Goal: Task Accomplishment & Management: Manage account settings

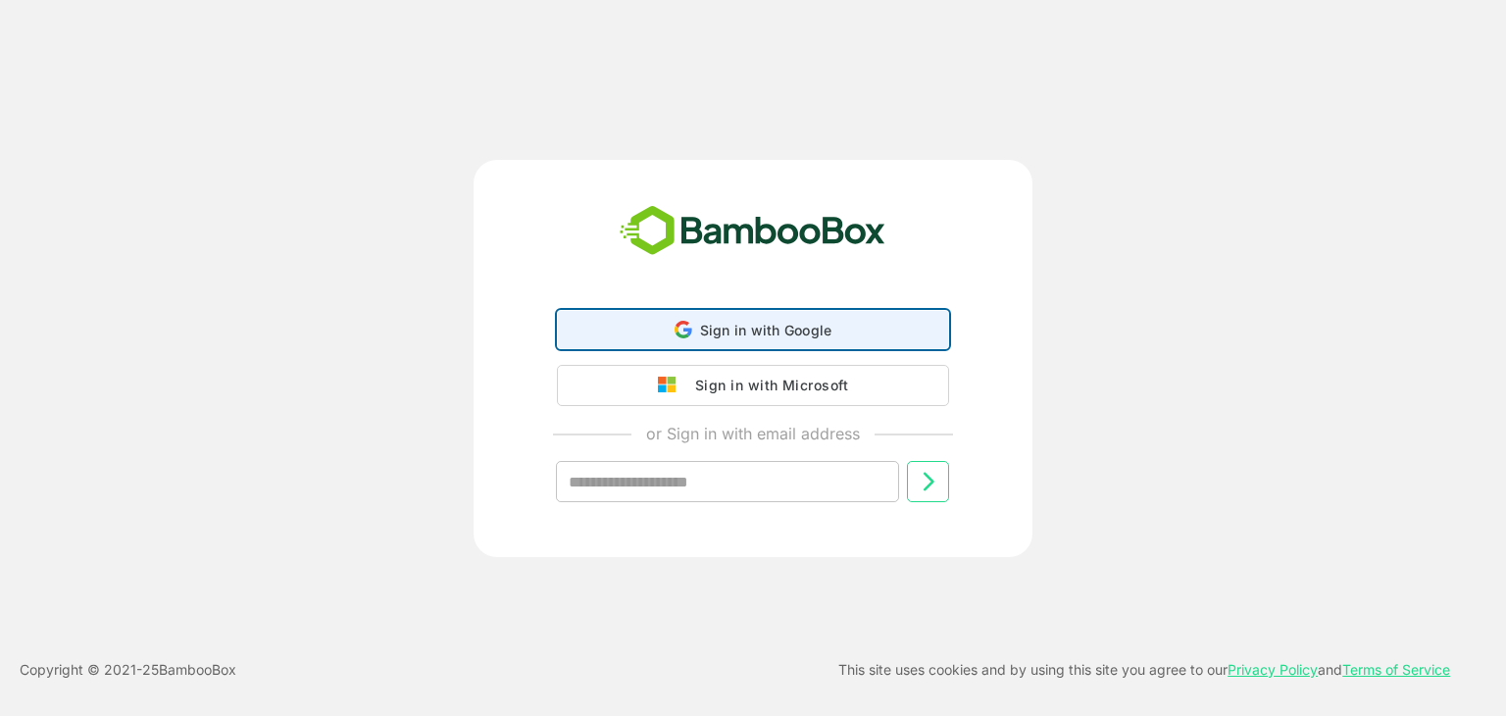
click at [719, 335] on span "Sign in with Google" at bounding box center [766, 330] width 132 height 17
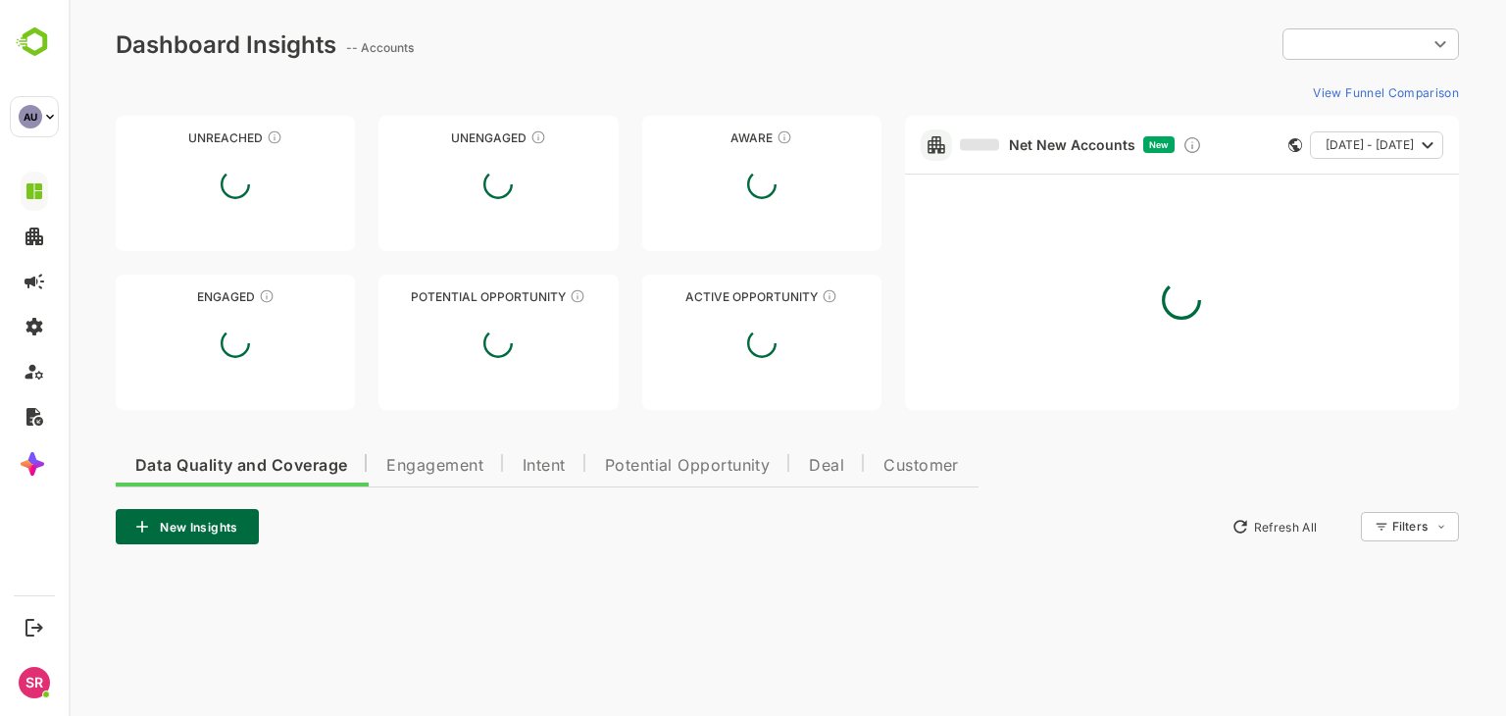
type input "**********"
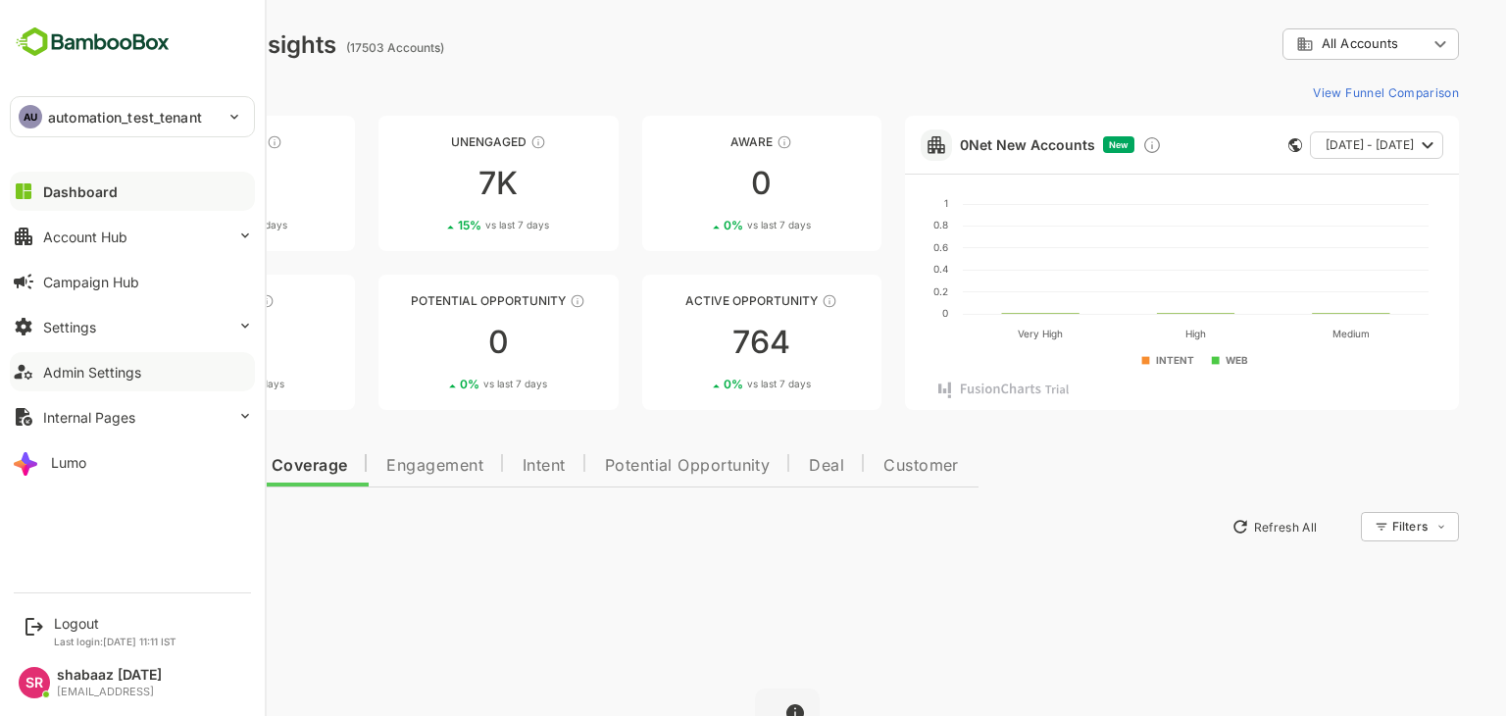
click at [63, 376] on div "Admin Settings" at bounding box center [92, 372] width 98 height 17
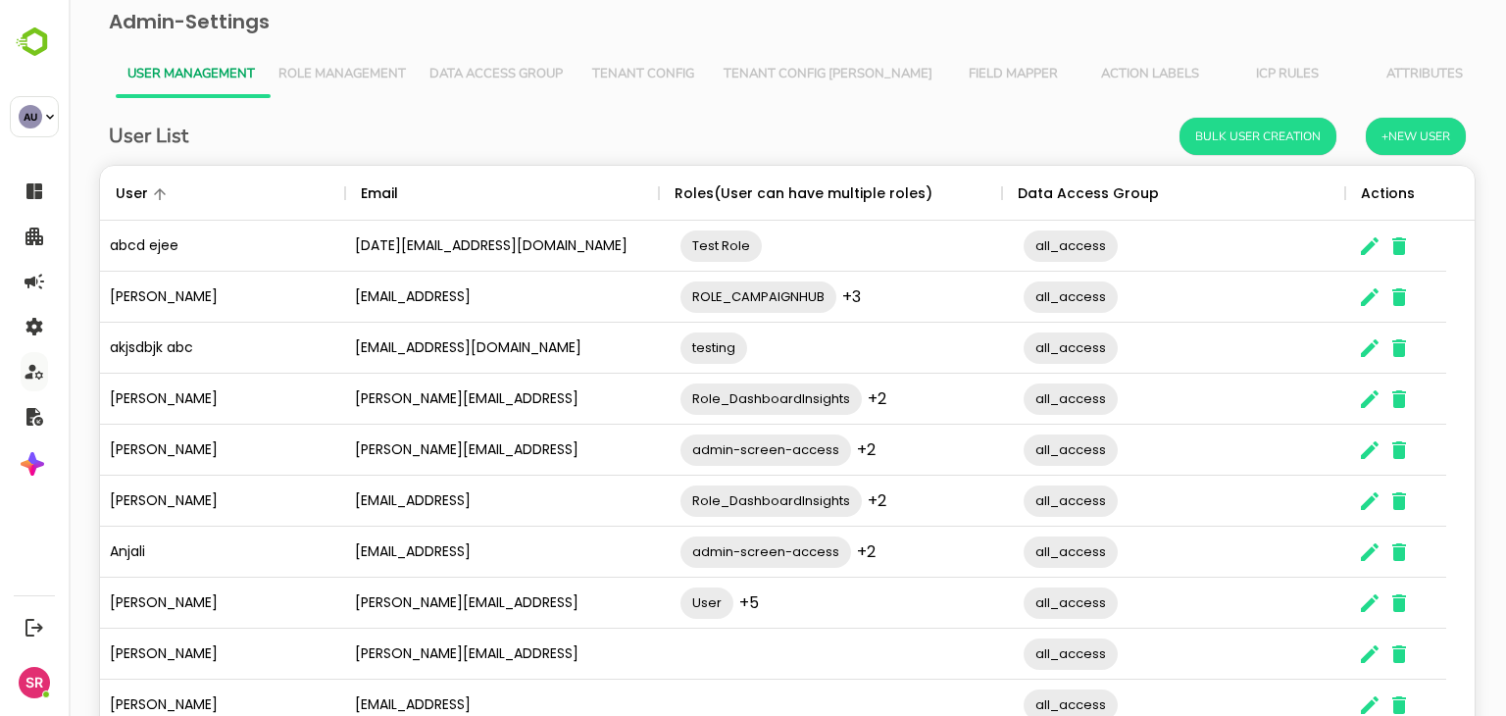
scroll to position [560, 1345]
click at [350, 86] on button "Role Management" at bounding box center [342, 74] width 151 height 47
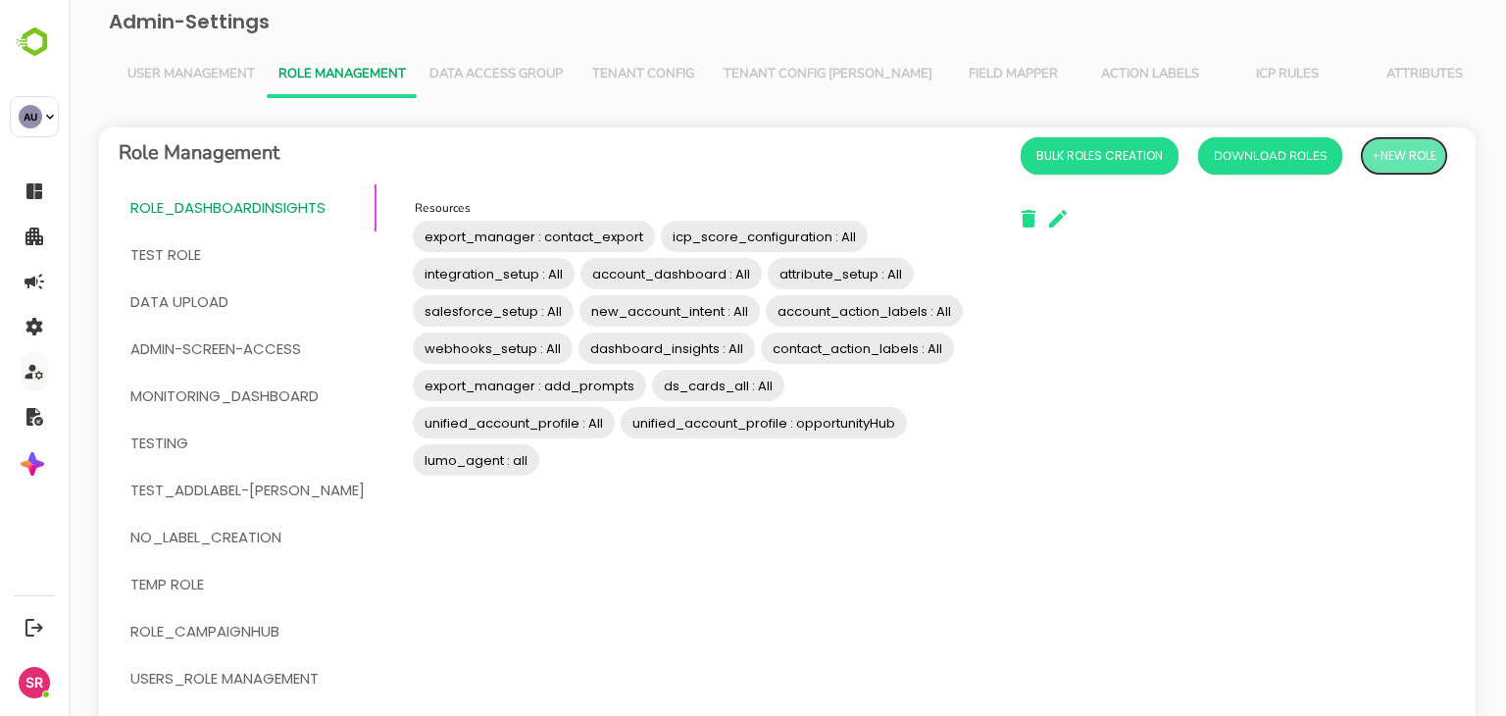
click at [1380, 146] on span "+New Role" at bounding box center [1404, 155] width 65 height 25
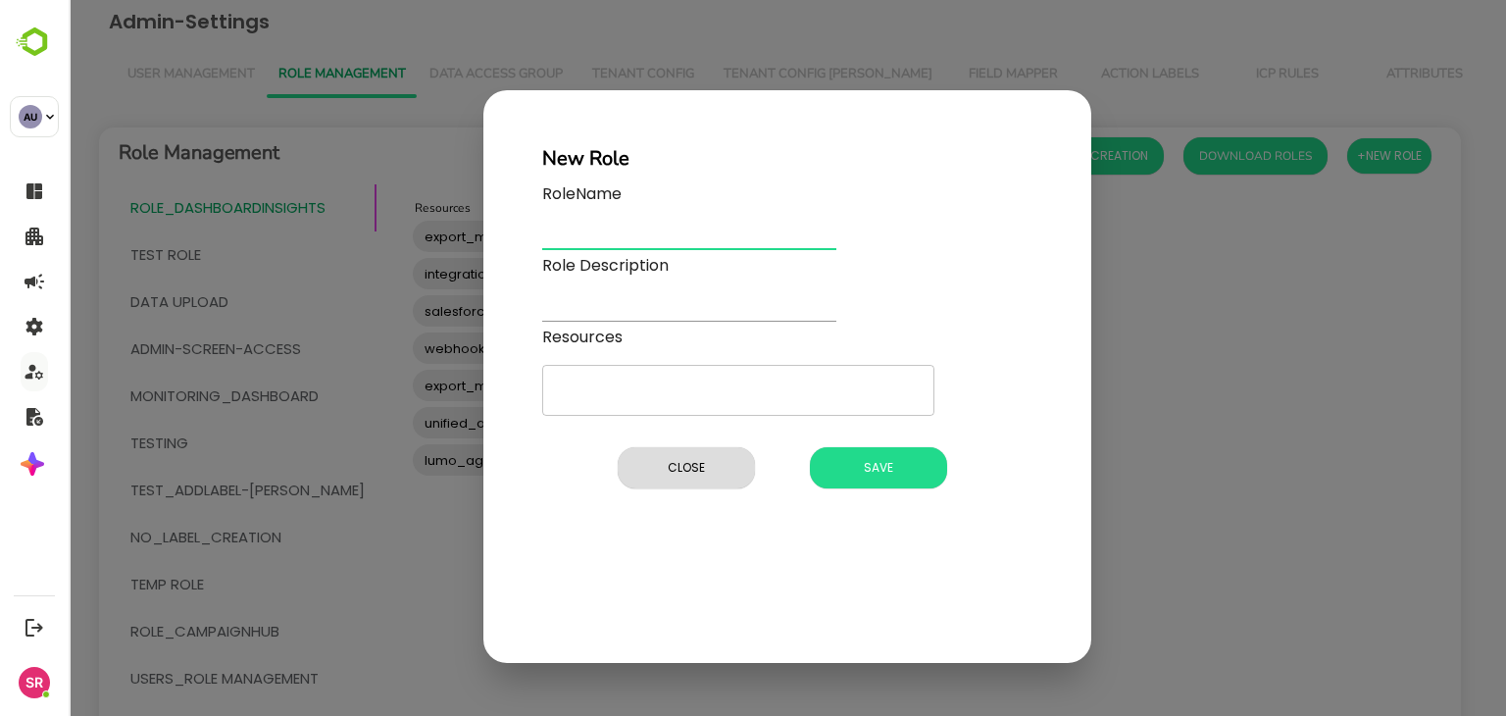
click at [635, 225] on input "text" at bounding box center [689, 236] width 294 height 28
type input "*****"
click at [594, 315] on input "text" at bounding box center [689, 307] width 294 height 28
type input "*****"
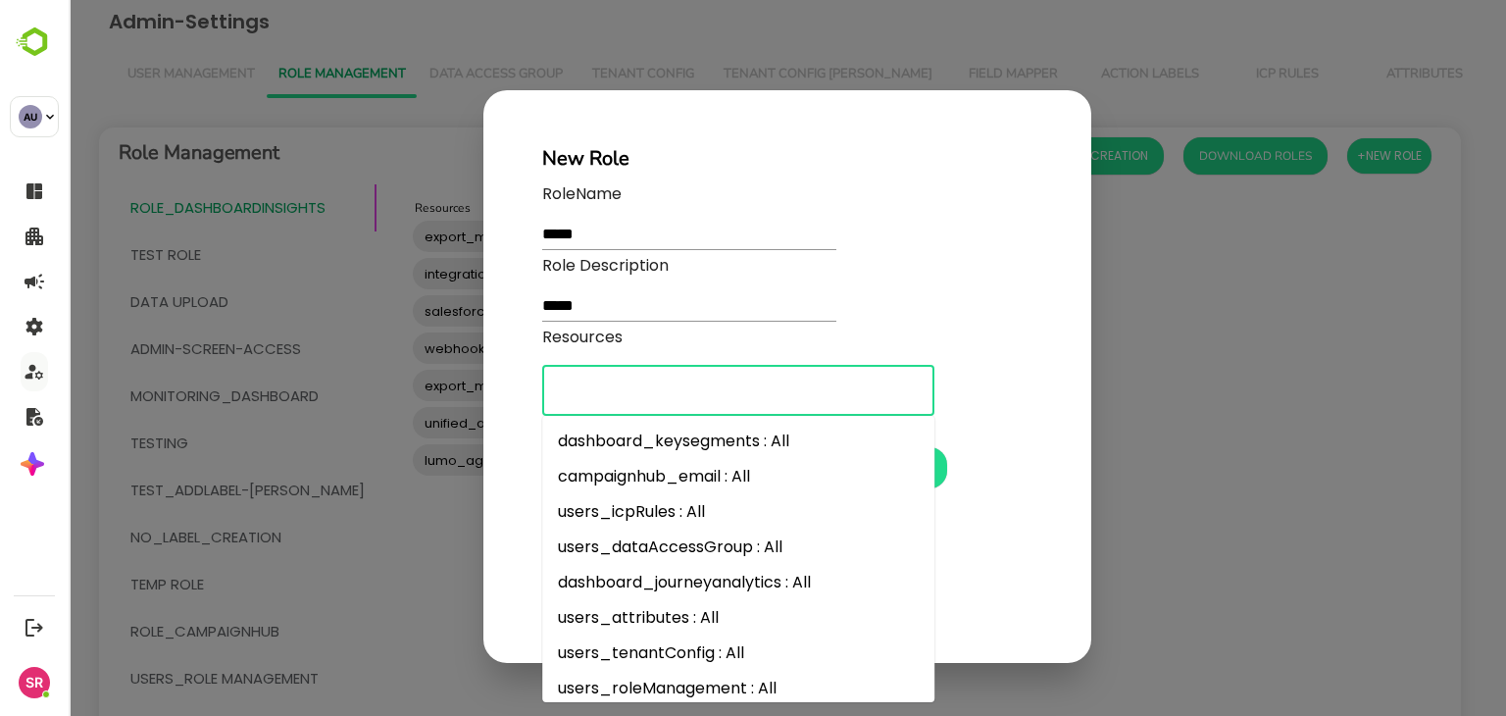
click at [569, 397] on input "Resources" at bounding box center [738, 390] width 375 height 33
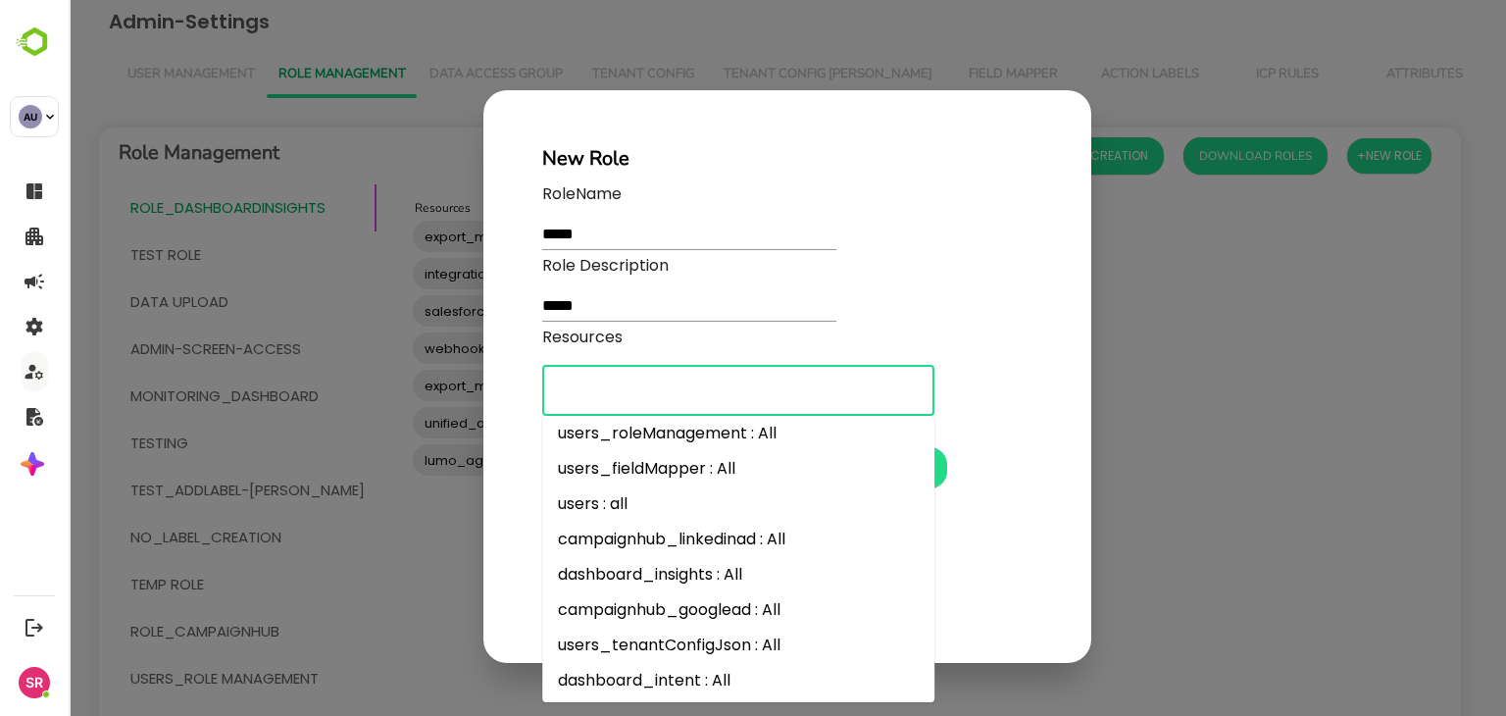
scroll to position [257, 0]
click at [610, 507] on li "users : all" at bounding box center [738, 501] width 392 height 35
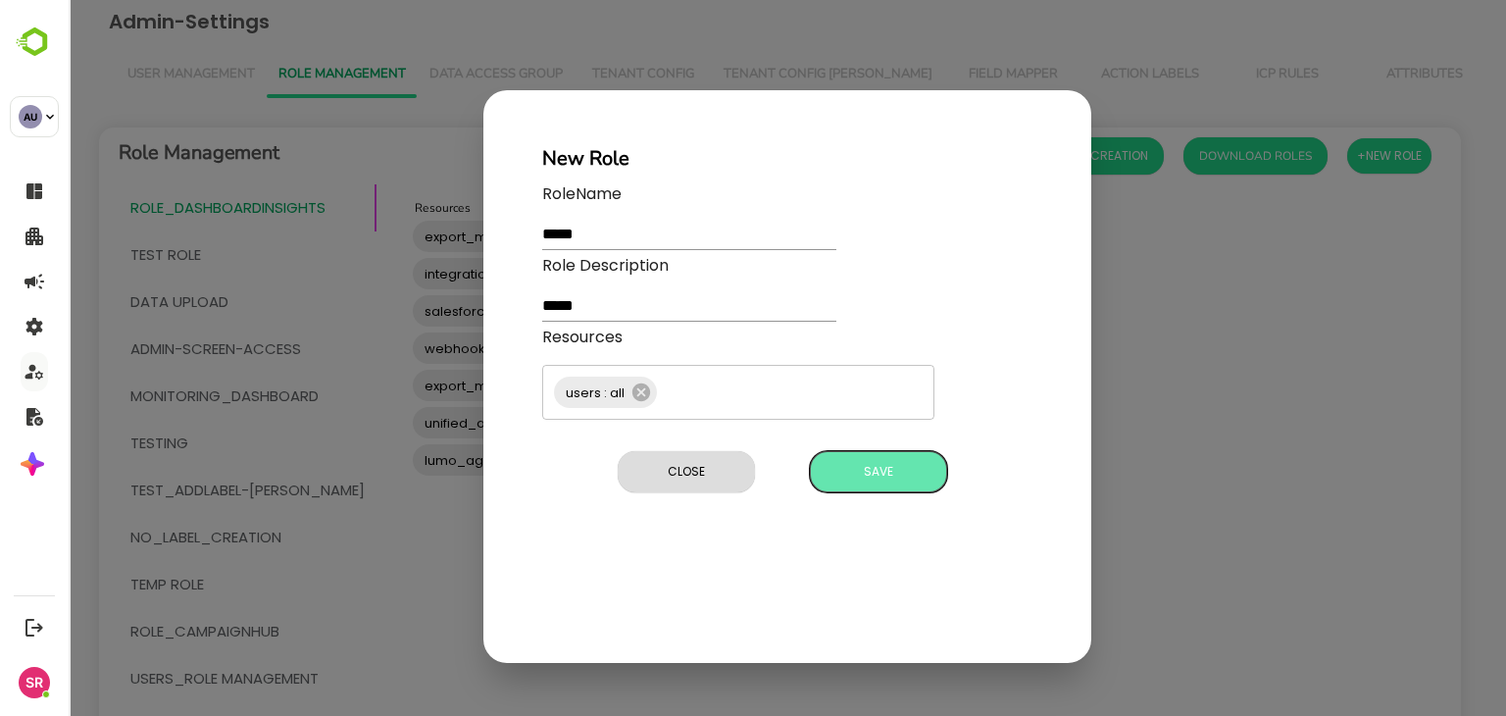
click at [895, 474] on span "Save" at bounding box center [879, 471] width 118 height 25
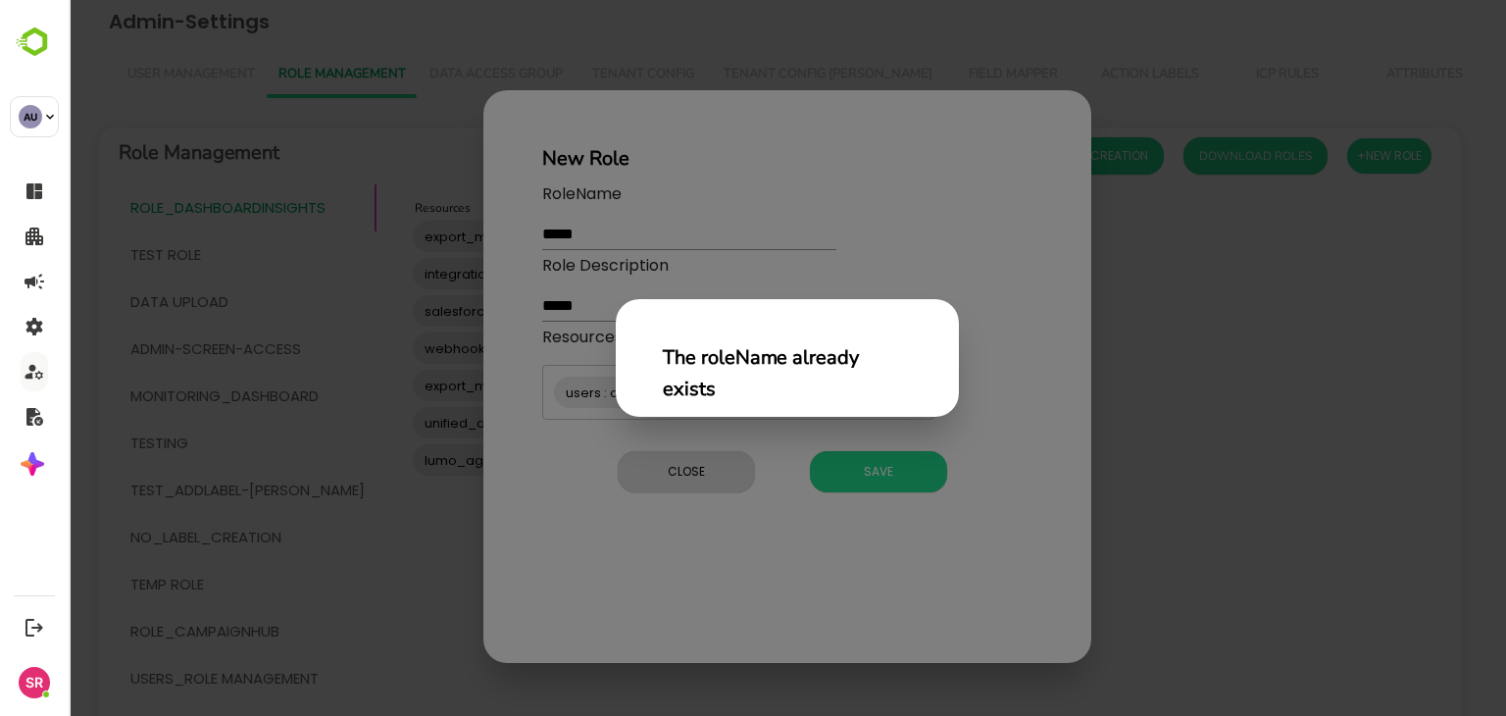
click at [640, 188] on div "The roleName already exists" at bounding box center [787, 358] width 1437 height 716
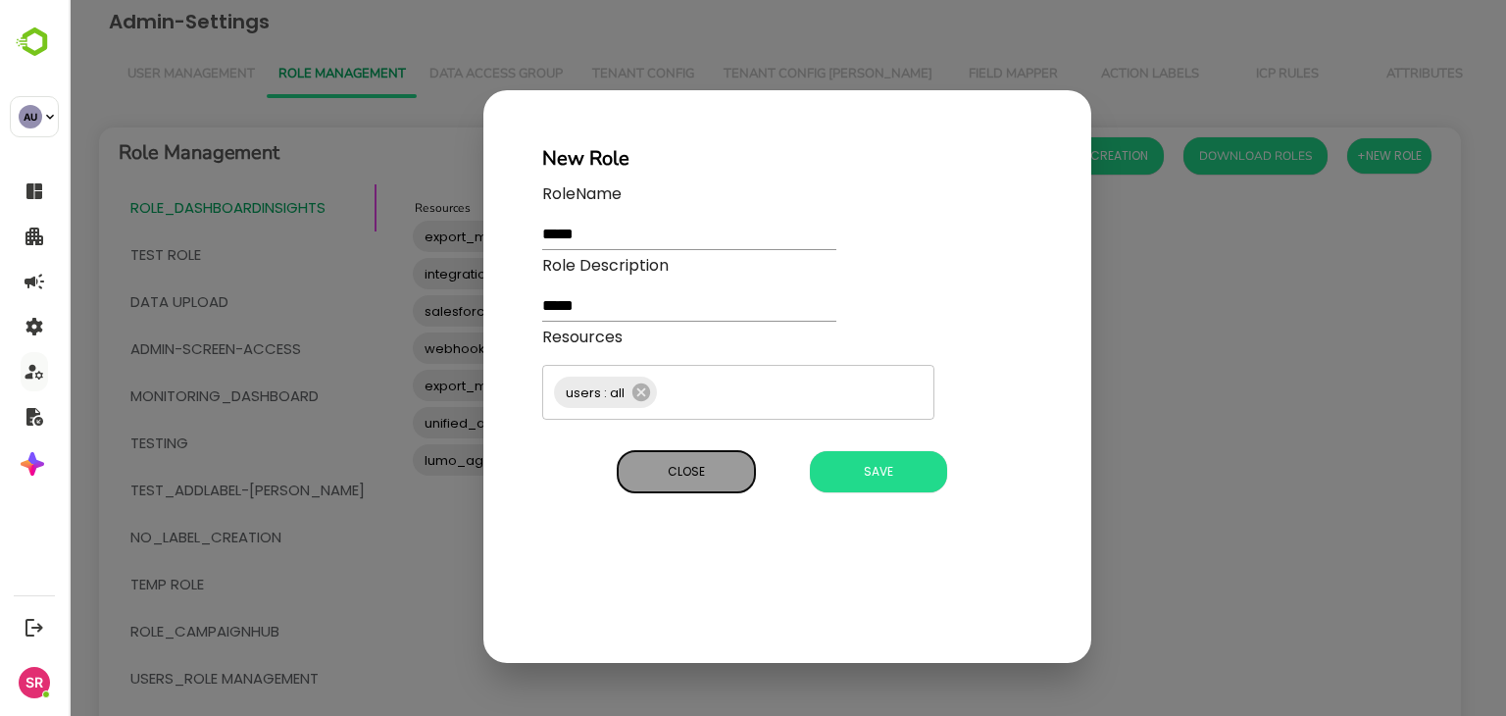
click at [735, 478] on span "Close" at bounding box center [686, 471] width 118 height 25
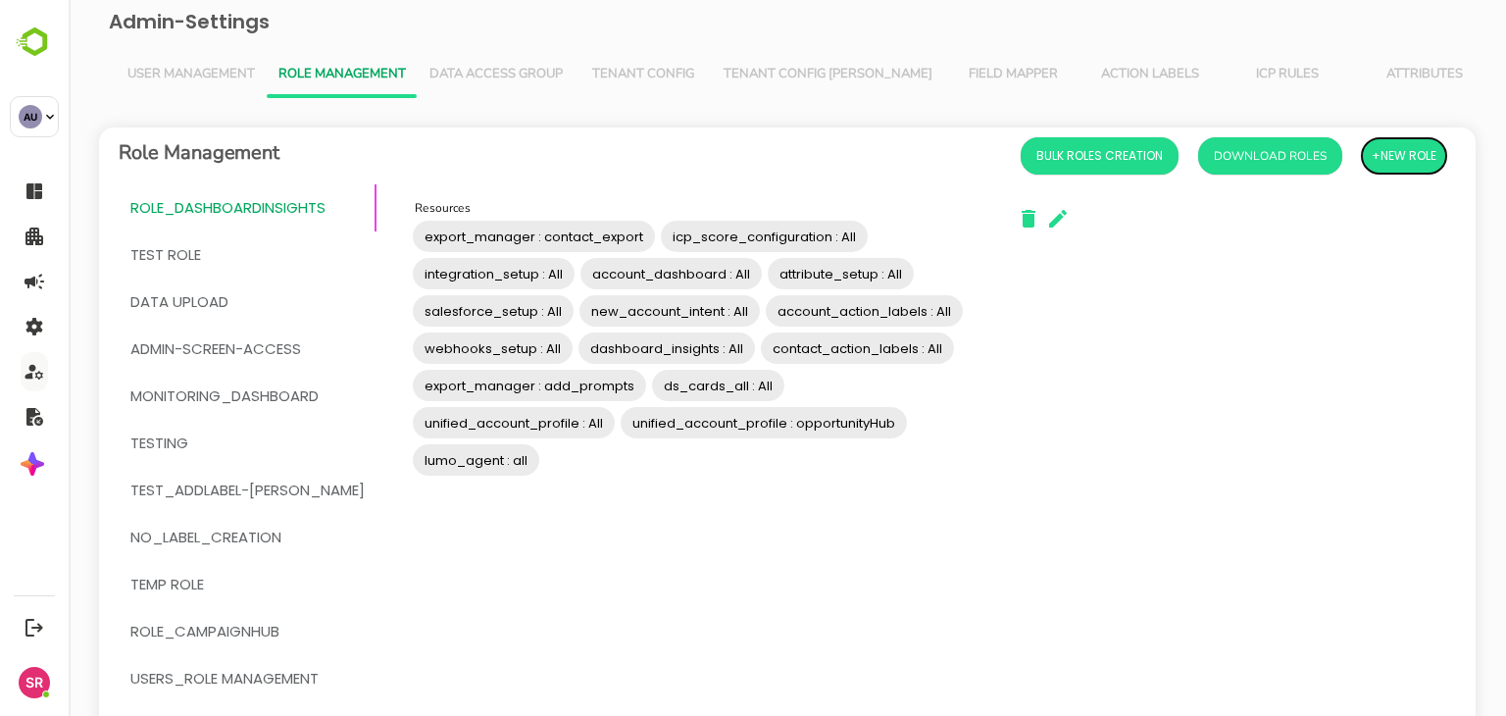
scroll to position [243, 0]
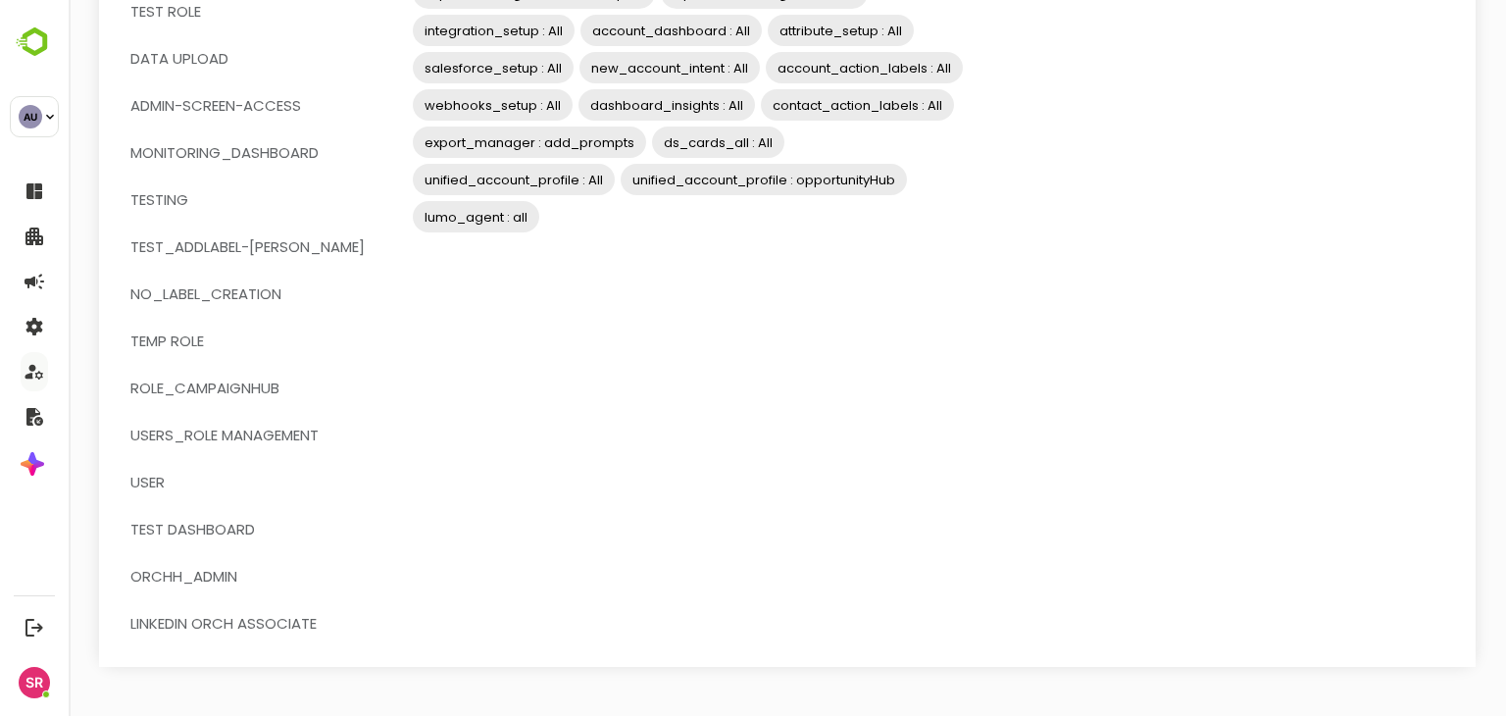
click at [572, 467] on div "Resources export_manager : contact_export icp_score_configuration : All integra…" at bounding box center [695, 294] width 608 height 677
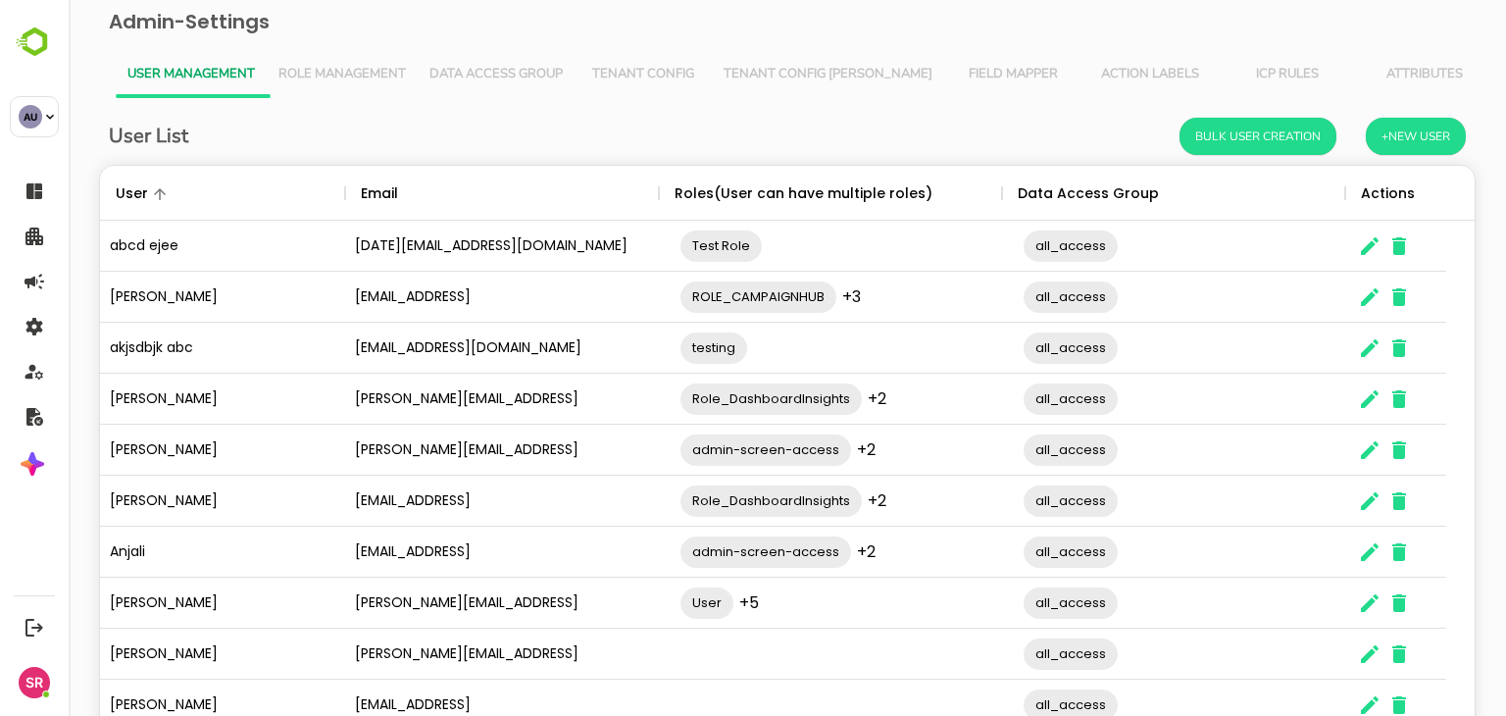
scroll to position [560, 1345]
click at [325, 67] on span "Role Management" at bounding box center [341, 75] width 127 height 16
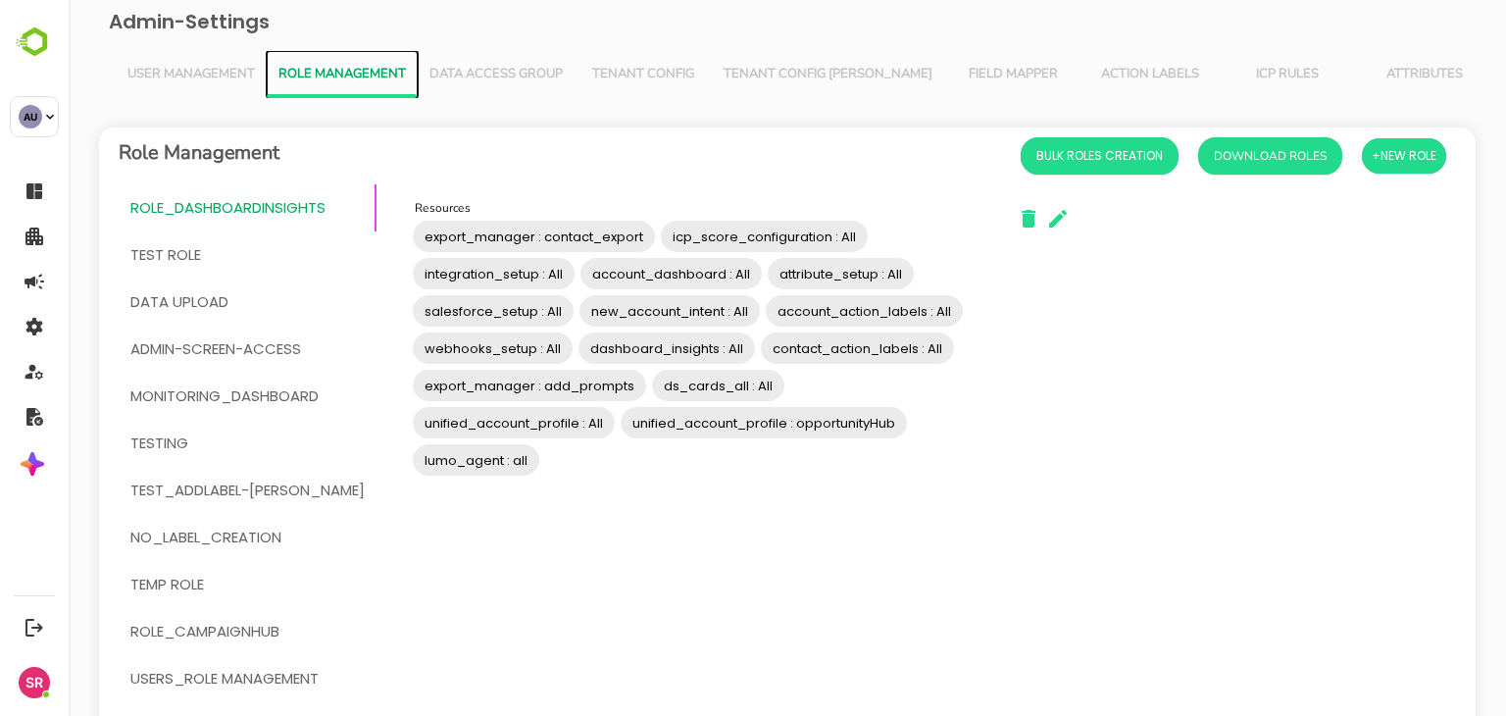
scroll to position [337, 0]
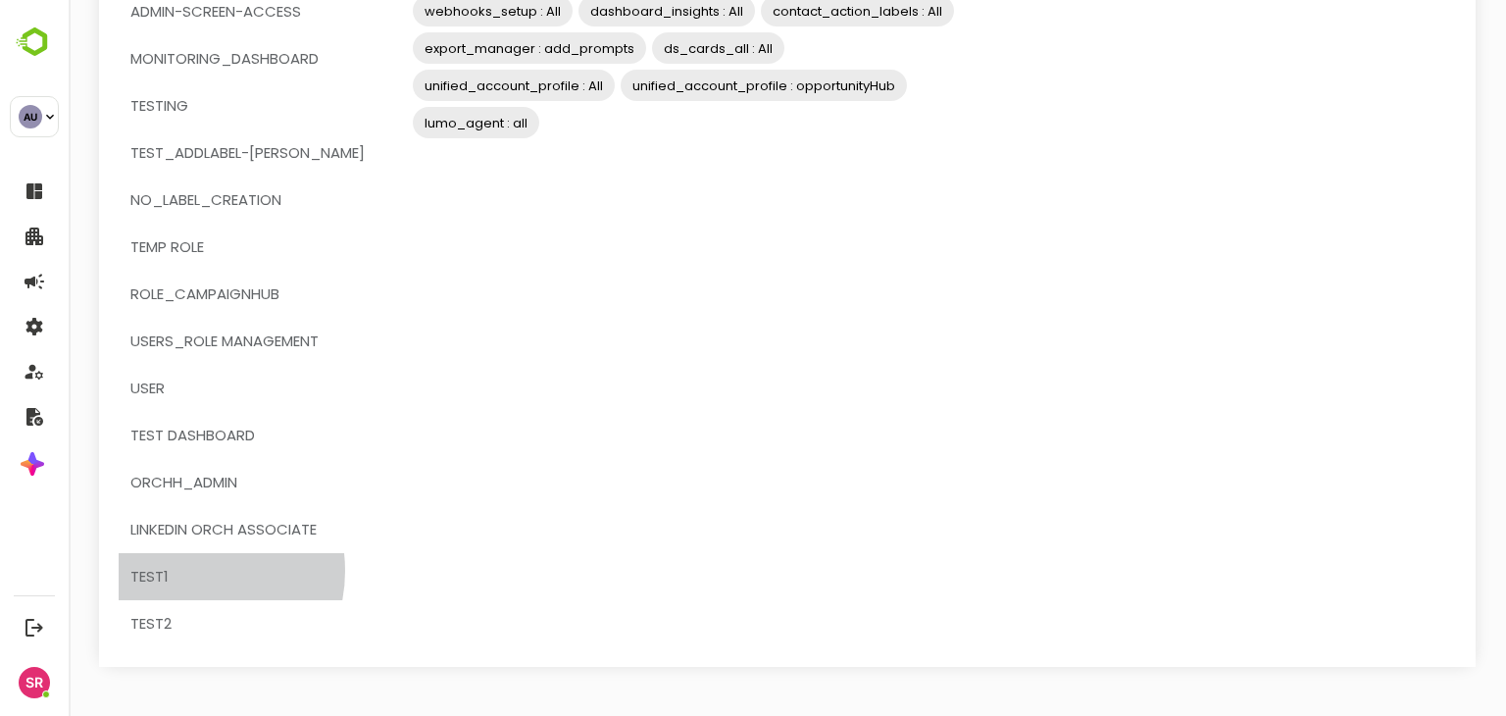
click at [185, 570] on span "test1" at bounding box center [247, 576] width 234 height 25
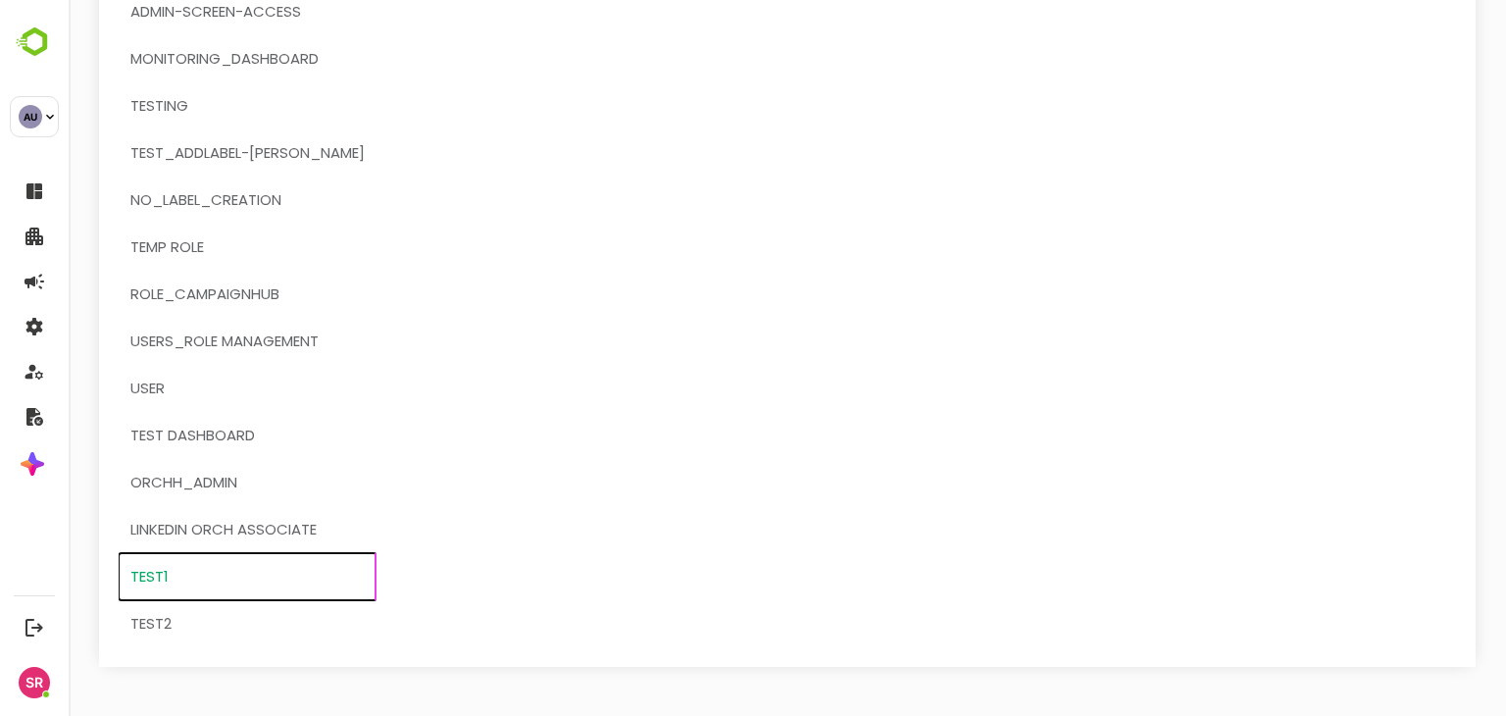
scroll to position [0, 0]
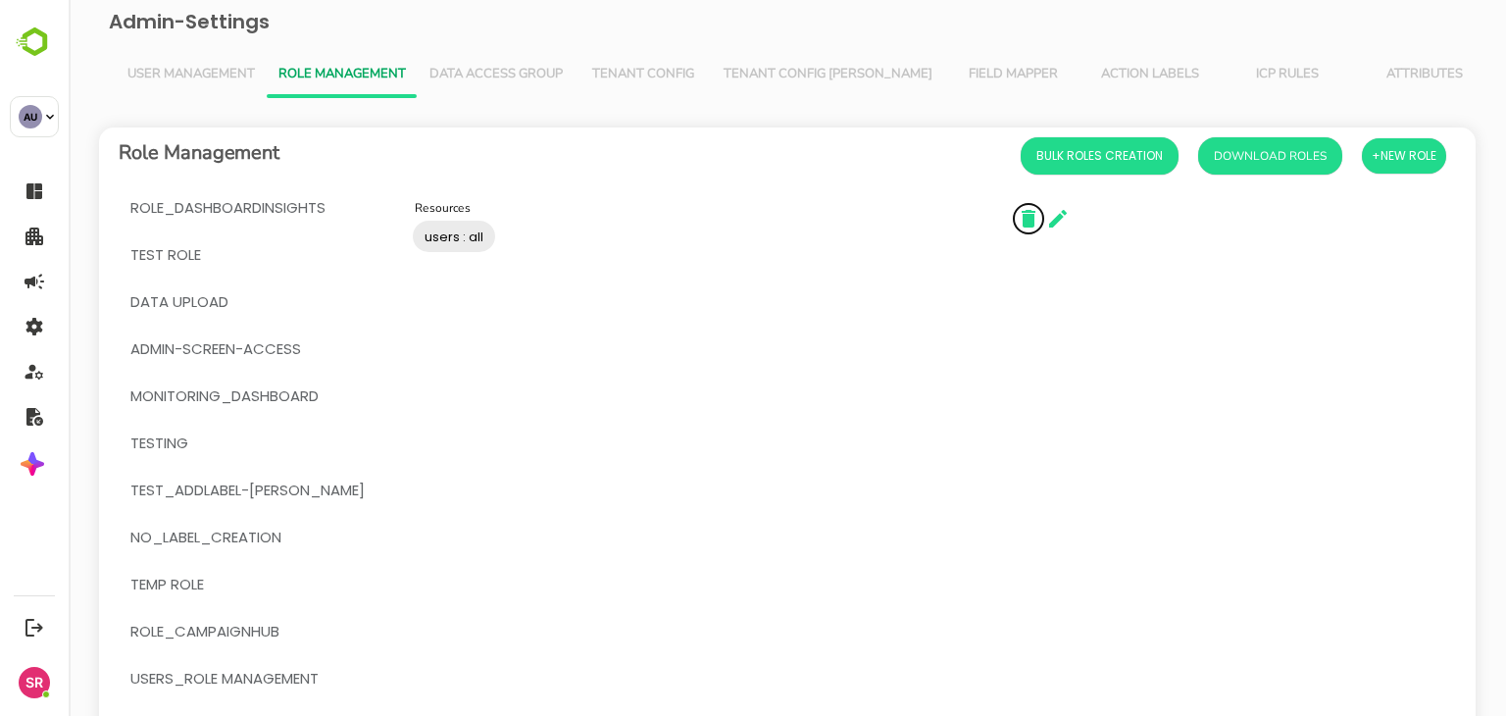
click at [1022, 224] on icon "button" at bounding box center [1029, 219] width 14 height 18
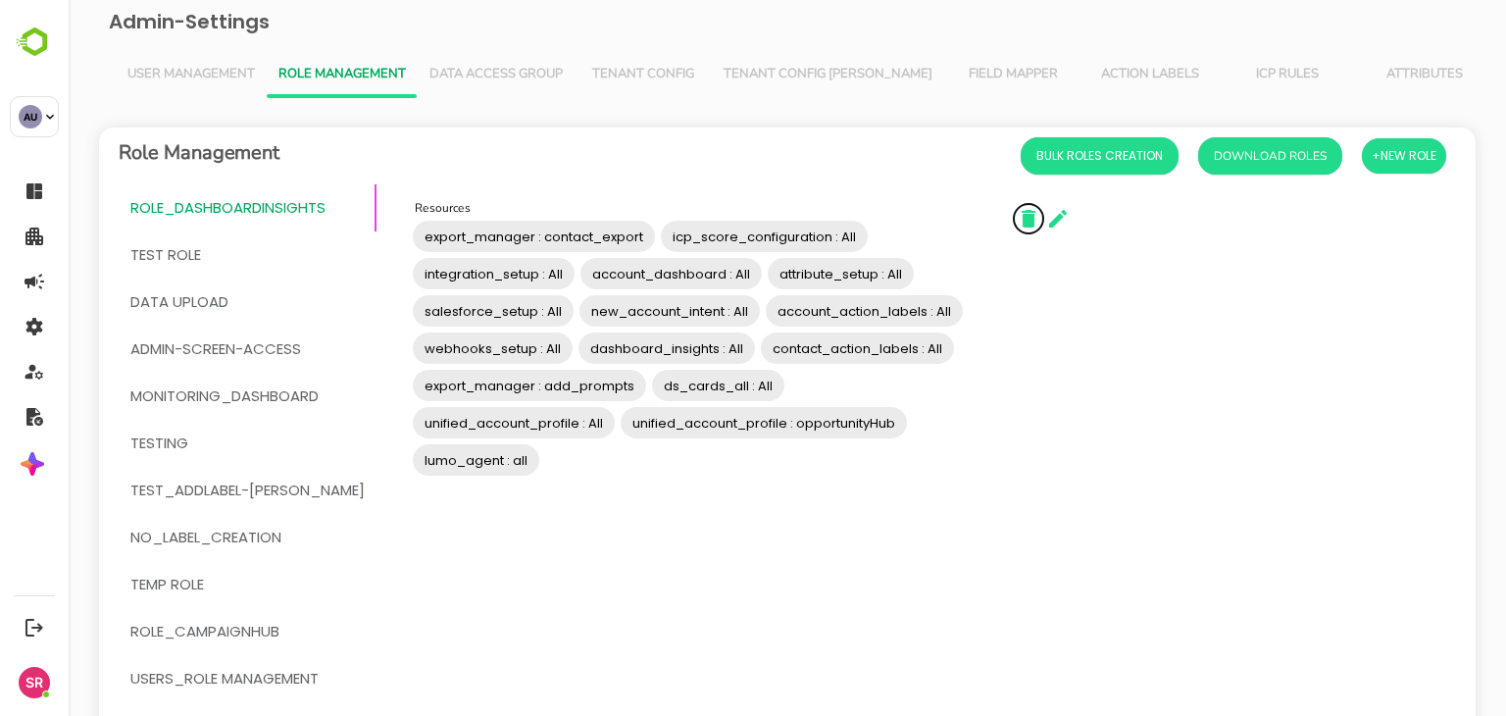
scroll to position [337, 0]
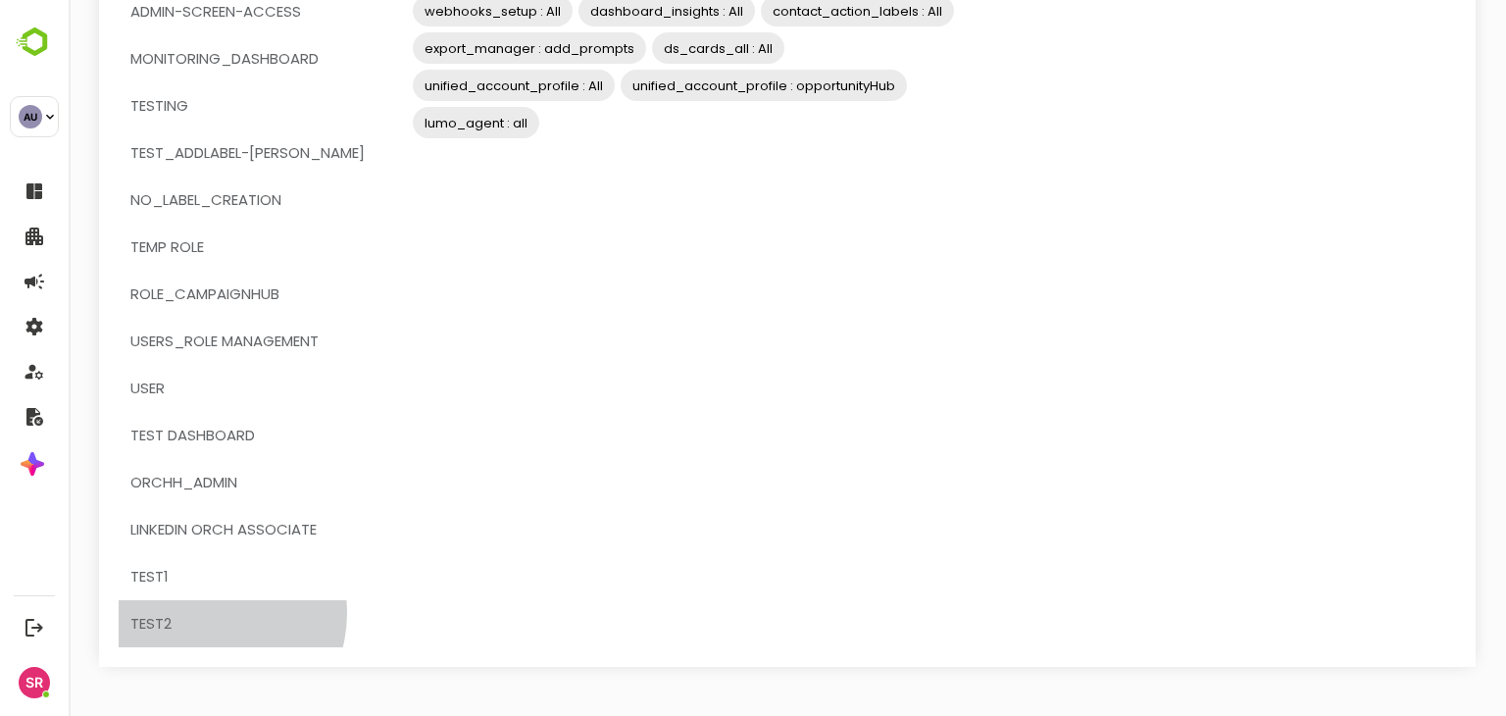
click at [209, 612] on span "test2" at bounding box center [247, 623] width 234 height 25
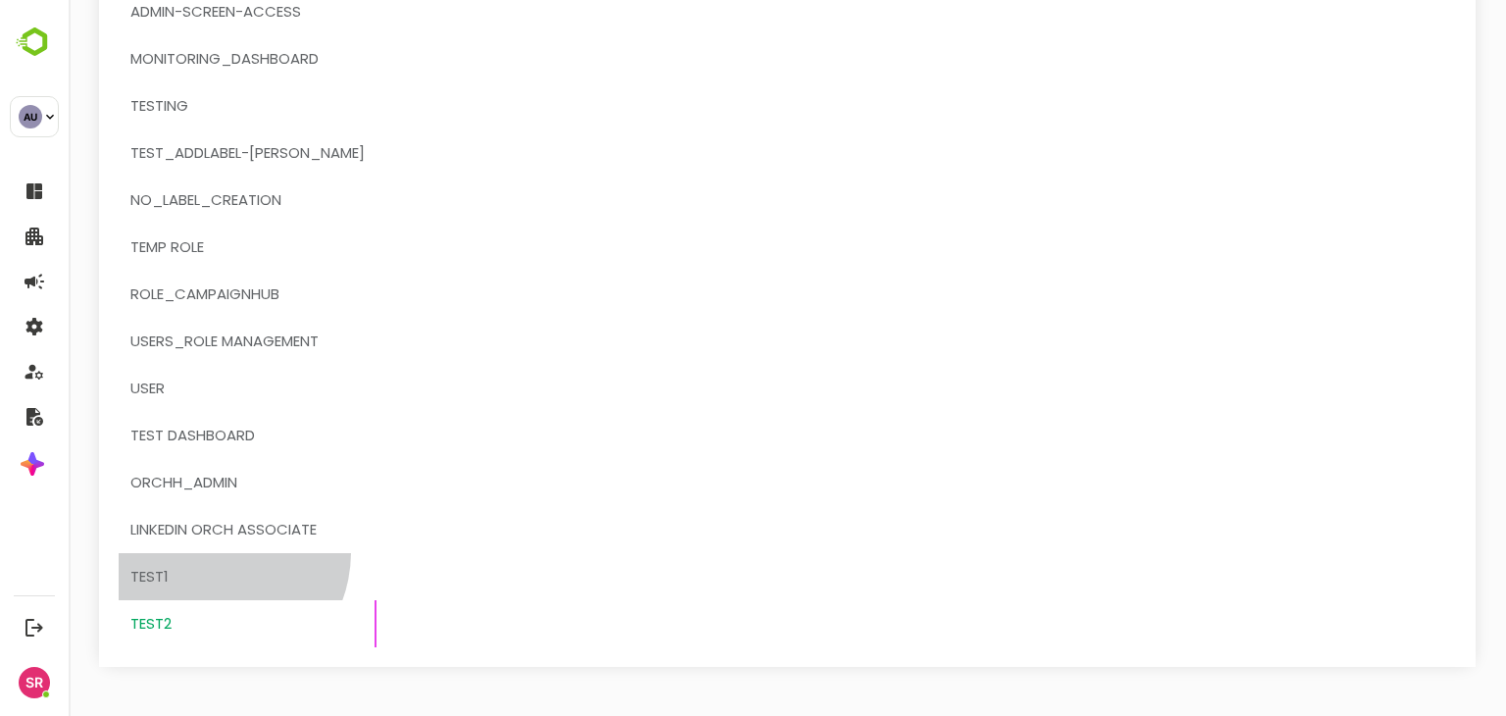
click at [212, 553] on button "test1" at bounding box center [248, 576] width 258 height 47
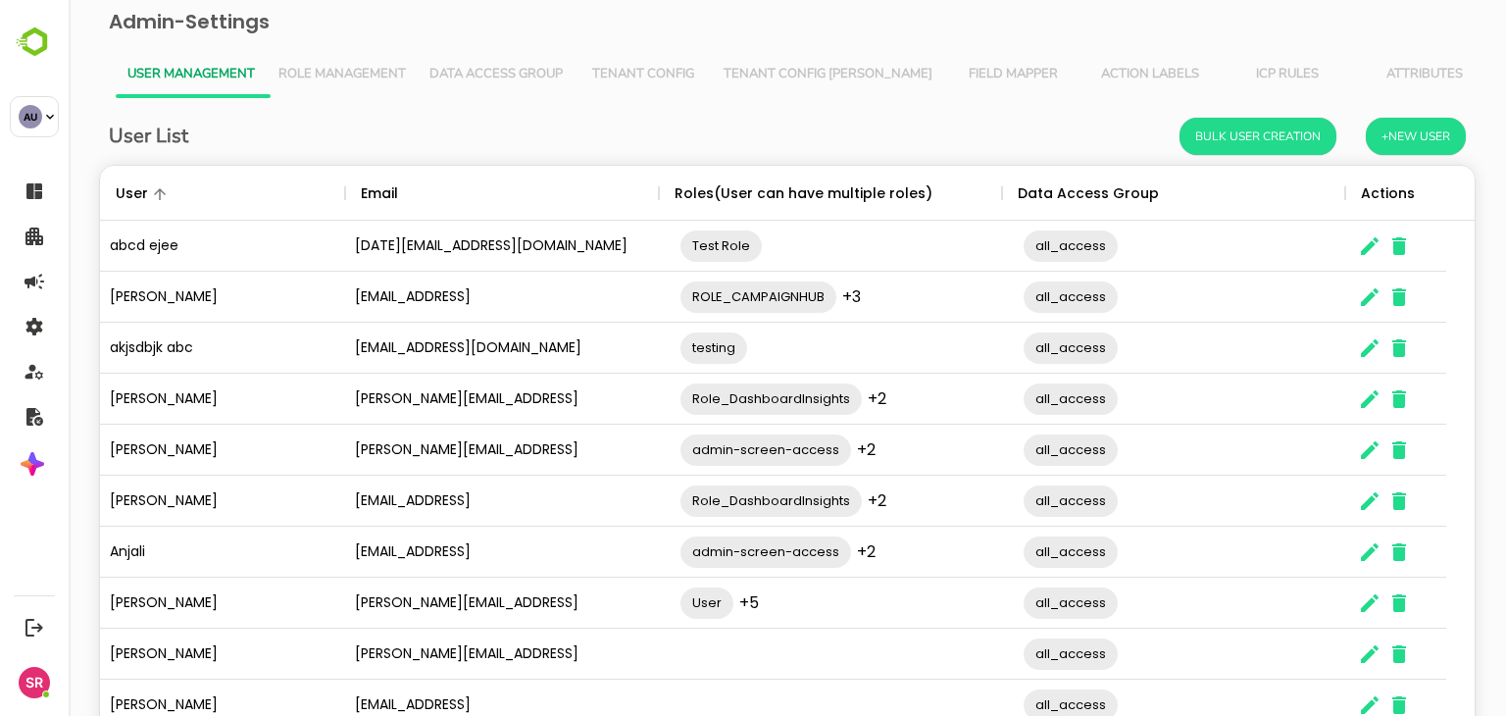
scroll to position [560, 1345]
click at [318, 76] on span "Role Management" at bounding box center [341, 75] width 127 height 16
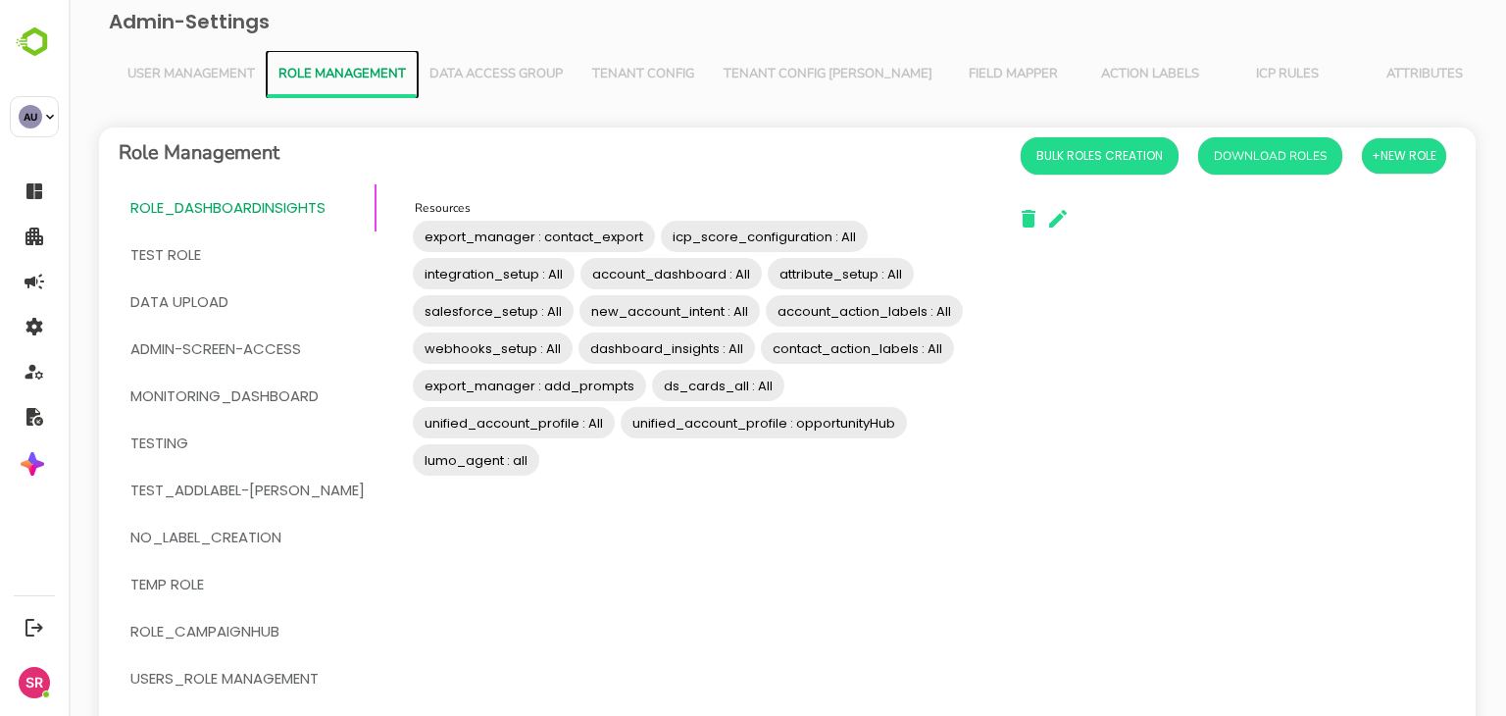
scroll to position [337, 0]
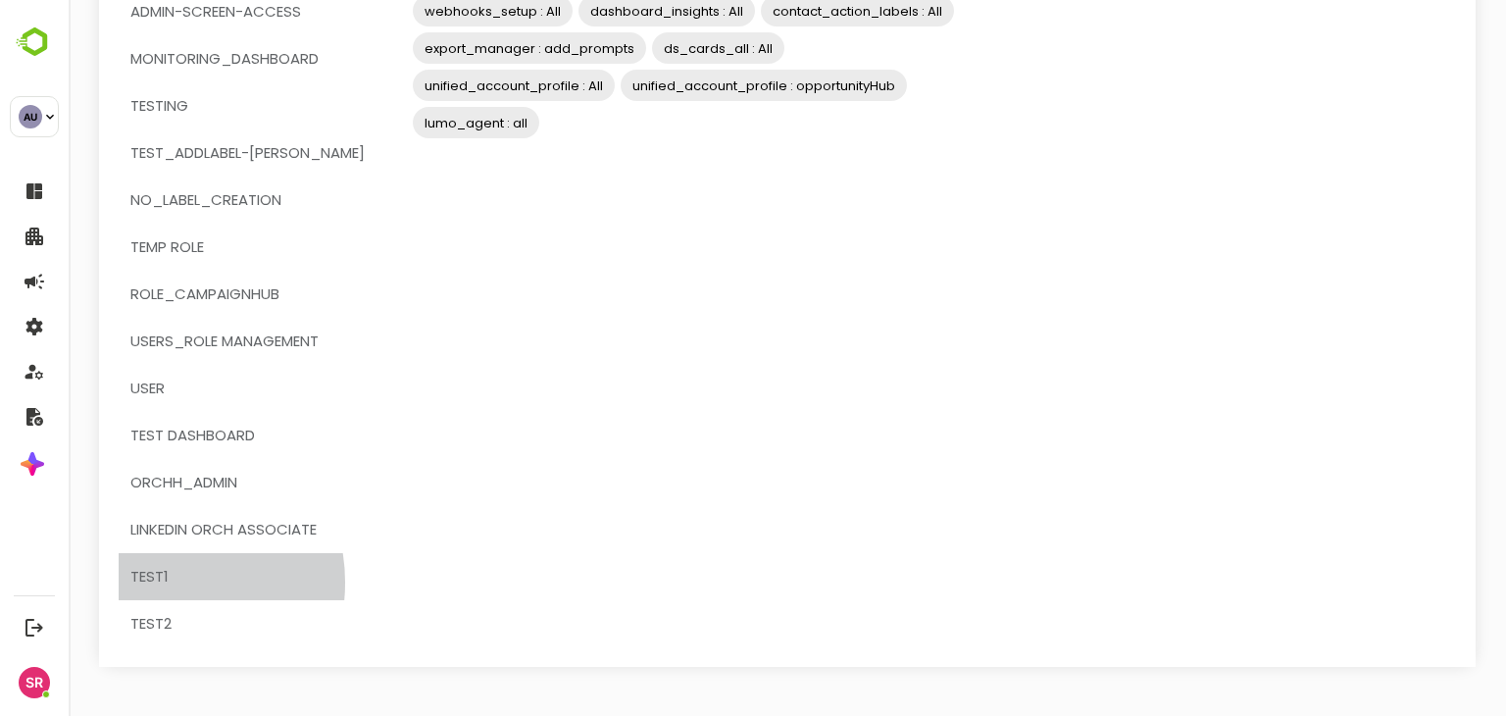
click at [157, 581] on span "test1" at bounding box center [149, 576] width 38 height 25
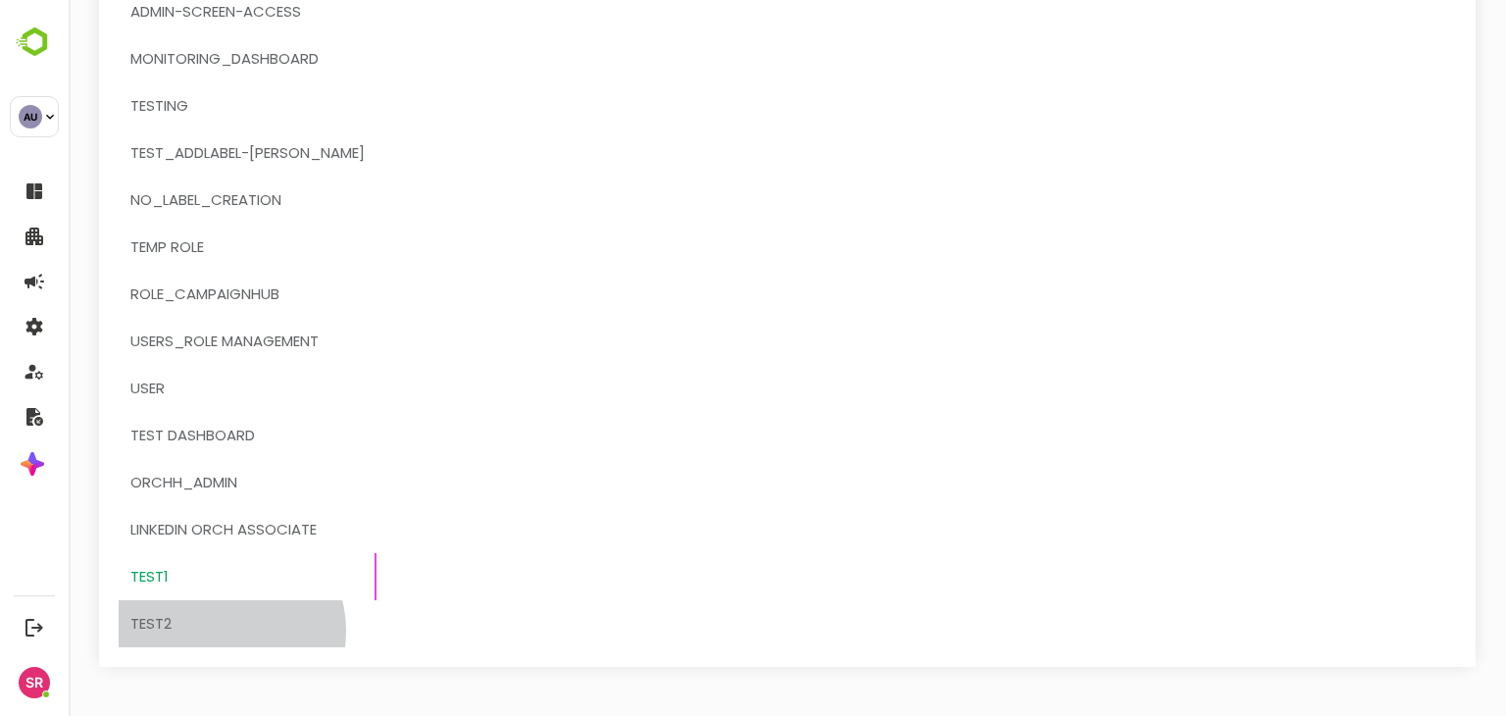
click at [224, 629] on span "test2" at bounding box center [247, 623] width 234 height 25
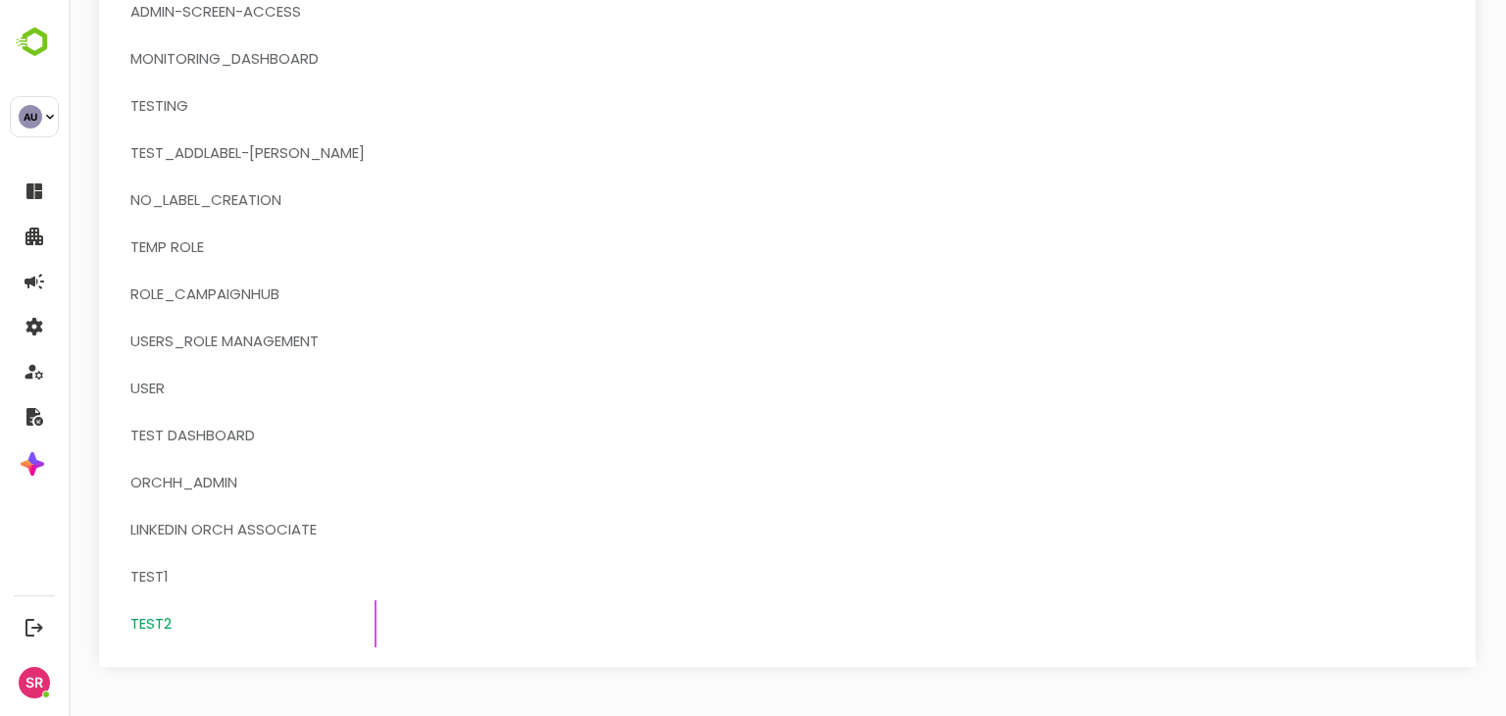
click at [220, 577] on span "test1" at bounding box center [247, 576] width 234 height 25
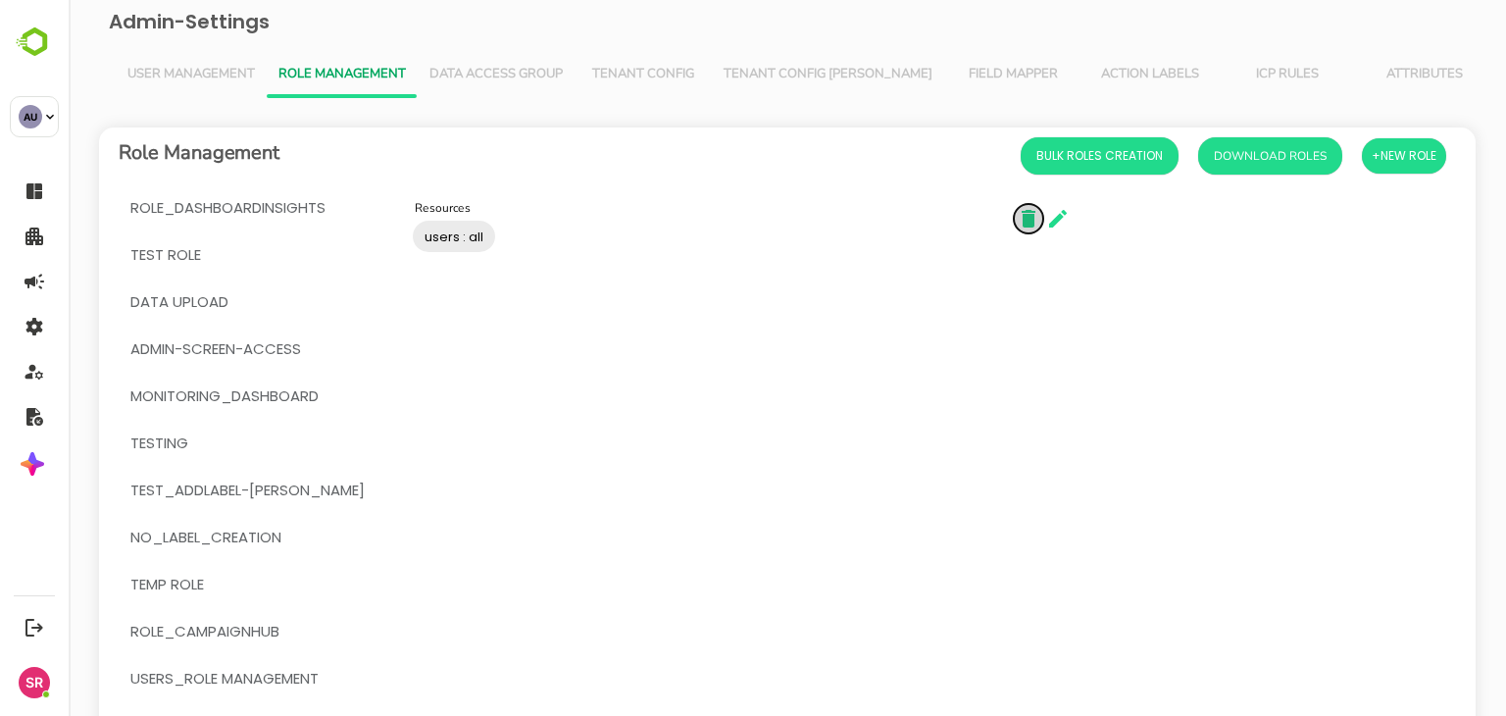
click at [1017, 213] on icon "button" at bounding box center [1029, 219] width 24 height 24
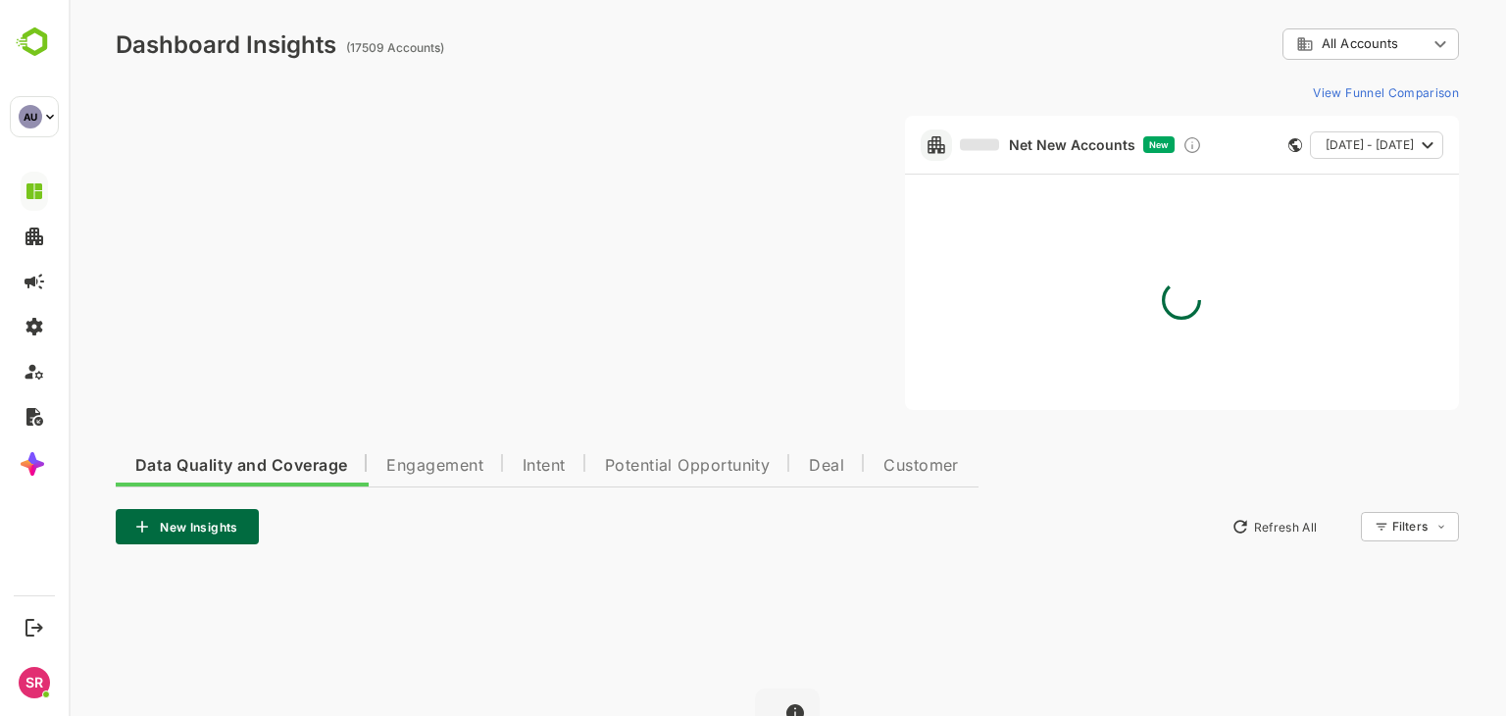
type input "**********"
